Goal: Navigation & Orientation: Understand site structure

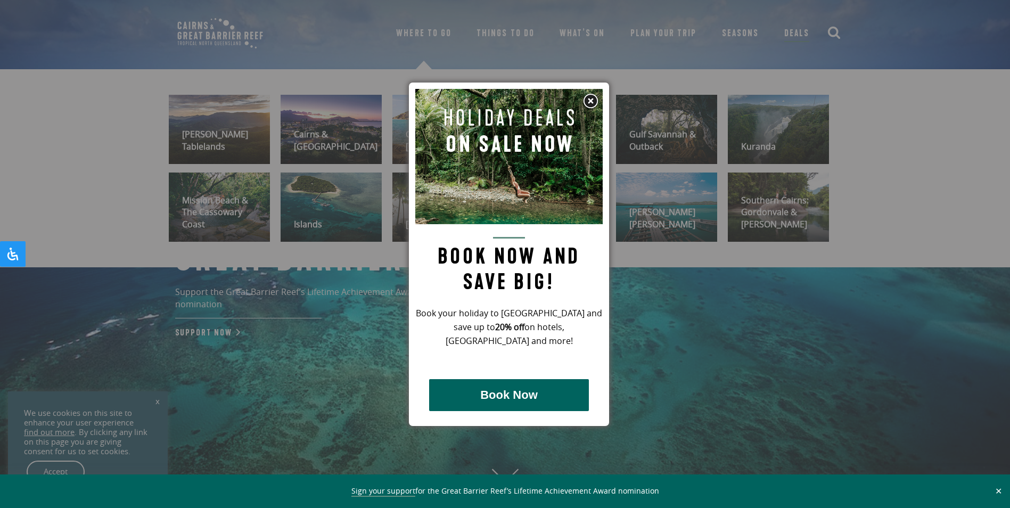
click at [445, 35] on div at bounding box center [505, 254] width 1010 height 508
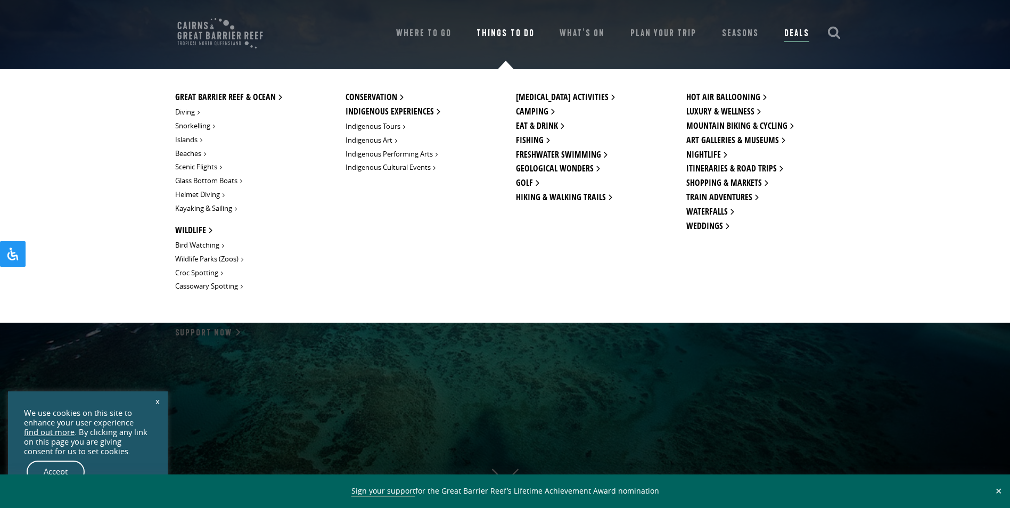
click at [505, 32] on link "Things To Do" at bounding box center [504, 33] width 57 height 15
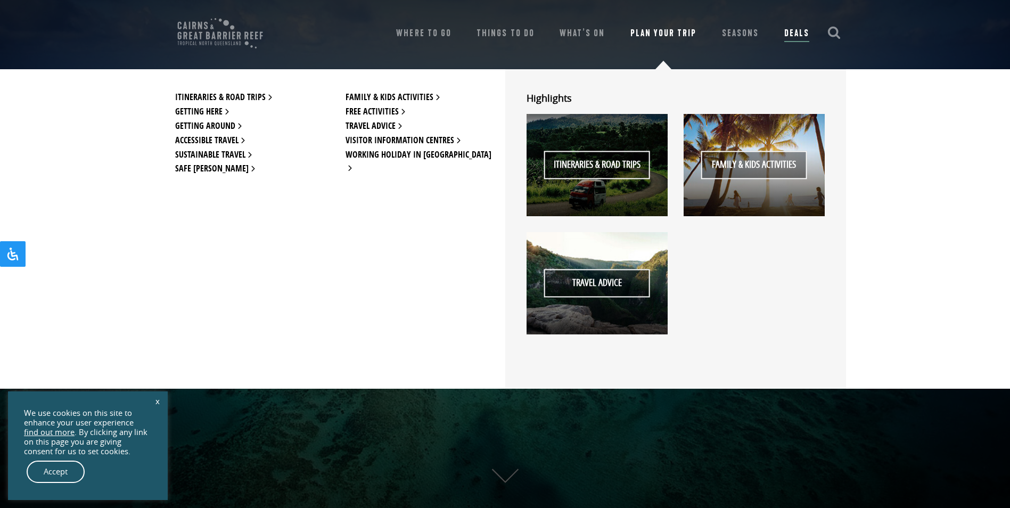
click at [662, 36] on link "Plan Your Trip" at bounding box center [663, 33] width 67 height 15
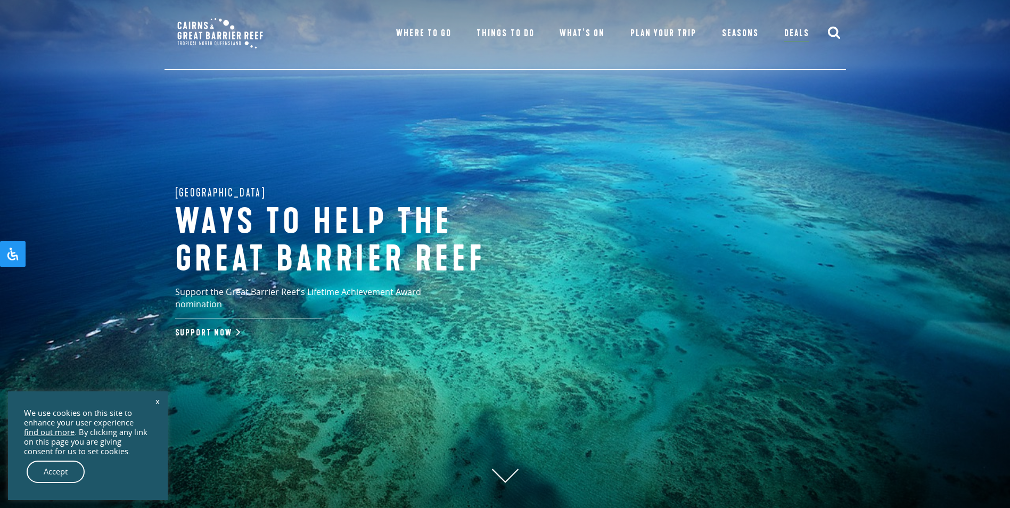
click at [158, 402] on link "x" at bounding box center [157, 400] width 15 height 23
